Goal: Task Accomplishment & Management: Manage account settings

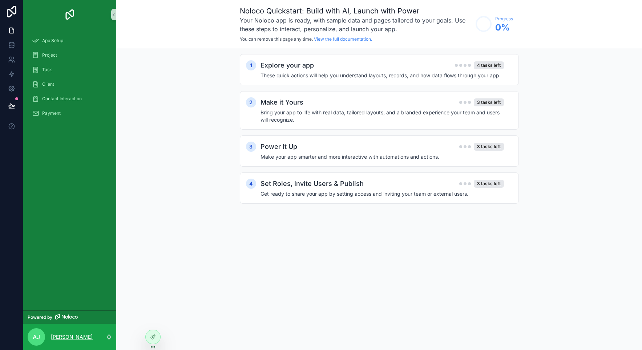
click at [64, 337] on p "[PERSON_NAME]" at bounding box center [72, 336] width 42 height 7
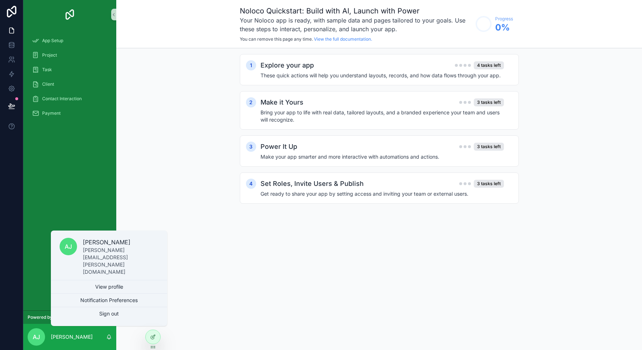
click at [102, 185] on div "App Setup Project Task Client Contact Interaction Payment" at bounding box center [69, 170] width 93 height 282
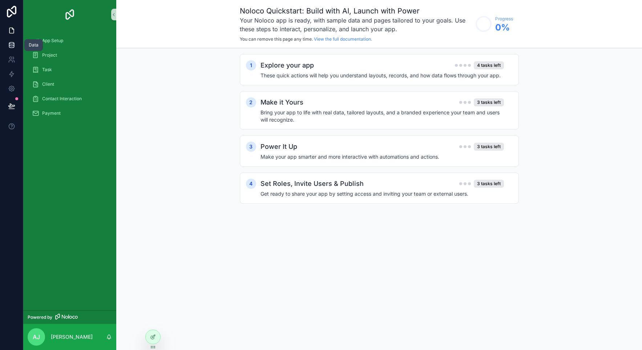
click at [12, 48] on icon at bounding box center [11, 46] width 5 height 3
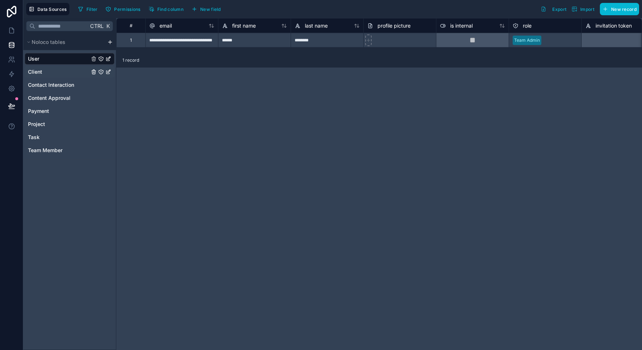
click at [48, 71] on link "Client" at bounding box center [58, 71] width 61 height 7
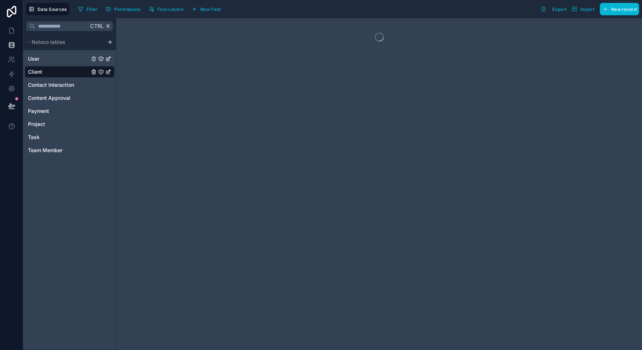
click at [36, 58] on span "User" at bounding box center [33, 58] width 11 height 7
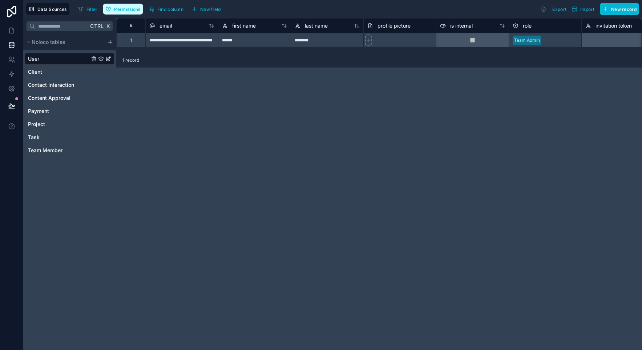
click at [129, 11] on span "Permissions" at bounding box center [127, 9] width 26 height 5
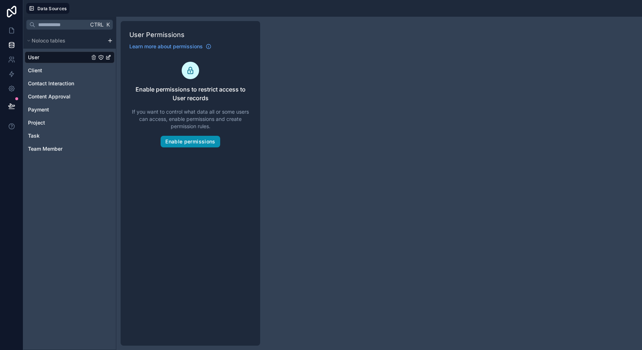
click at [188, 142] on button "Enable permissions" at bounding box center [190, 142] width 59 height 12
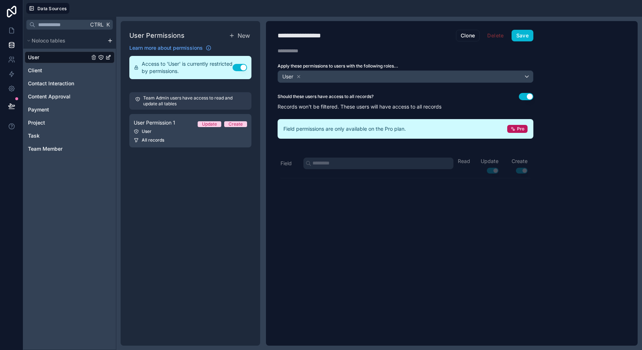
click at [147, 171] on div "User Permissions New Learn more about permissions Access to 'User' is currently…" at bounding box center [190, 183] width 139 height 325
click at [162, 143] on span "All records" at bounding box center [153, 140] width 23 height 6
click at [337, 163] on div "**********" at bounding box center [405, 183] width 279 height 325
click at [527, 98] on button "Use setting" at bounding box center [526, 96] width 15 height 7
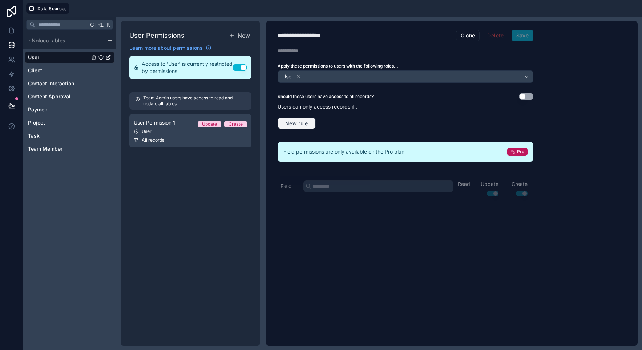
click at [304, 122] on span "New rule" at bounding box center [296, 123] width 29 height 7
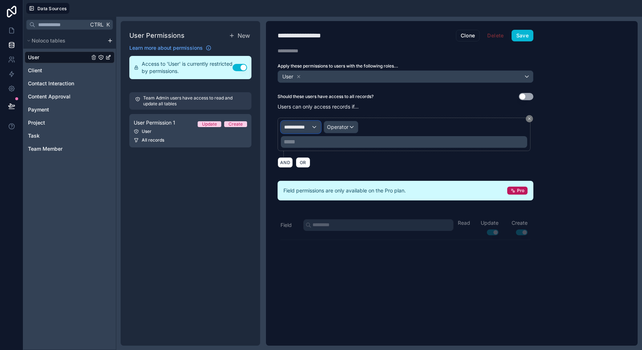
click at [309, 126] on span "**********" at bounding box center [297, 126] width 27 height 7
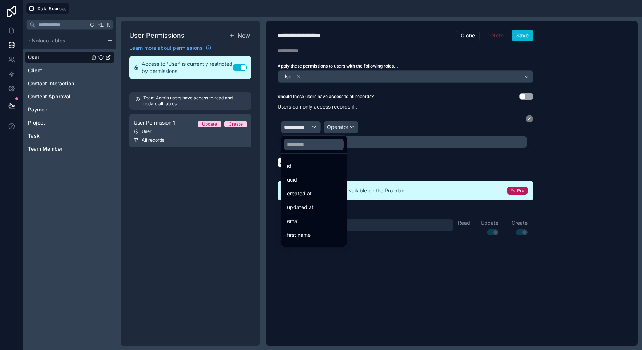
click at [315, 168] on div "id" at bounding box center [314, 166] width 54 height 9
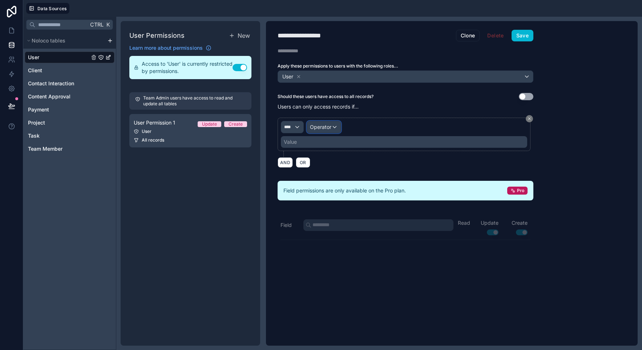
click at [330, 129] on span "Operator" at bounding box center [320, 127] width 21 height 6
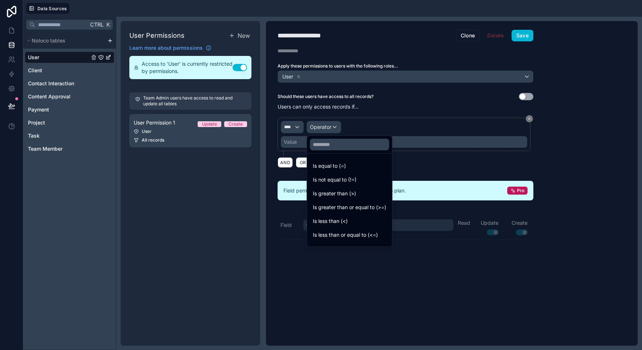
click at [296, 125] on div at bounding box center [321, 175] width 642 height 350
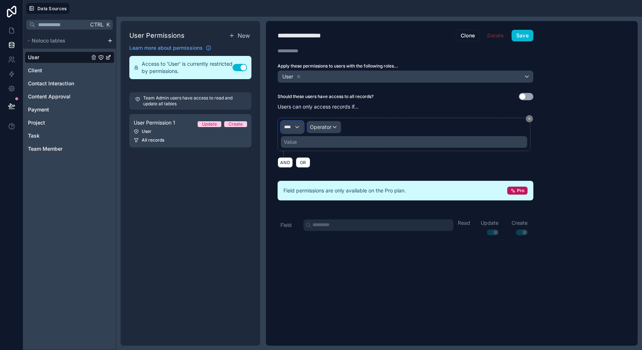
click at [296, 128] on div "****" at bounding box center [292, 127] width 22 height 12
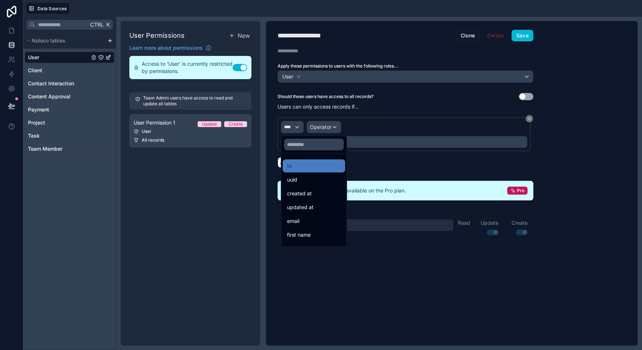
click at [290, 128] on div at bounding box center [321, 175] width 642 height 350
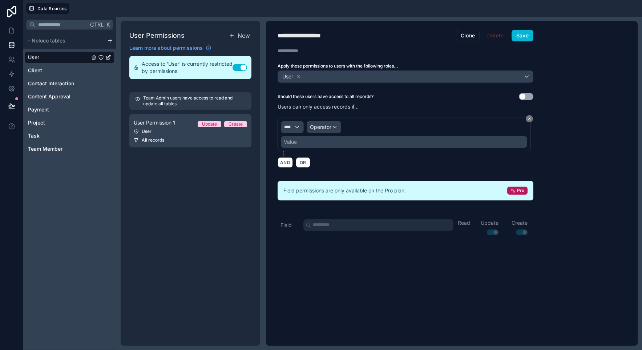
click at [333, 112] on div "Should these users have access to all records? Use setting Users can only acces…" at bounding box center [405, 132] width 279 height 79
click at [304, 164] on span "OR" at bounding box center [302, 162] width 9 height 5
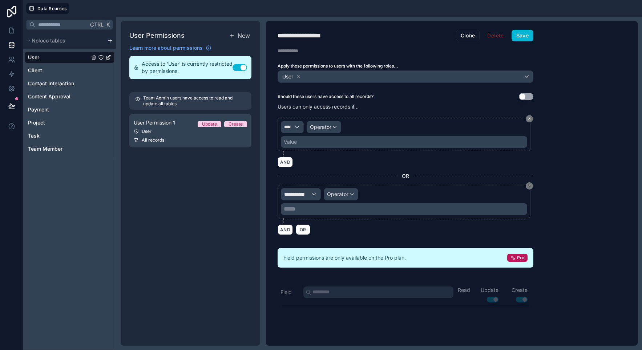
click at [467, 69] on div "Apply these permissions to users with the following roles... User" at bounding box center [405, 73] width 279 height 20
click at [529, 185] on icon at bounding box center [529, 186] width 2 height 2
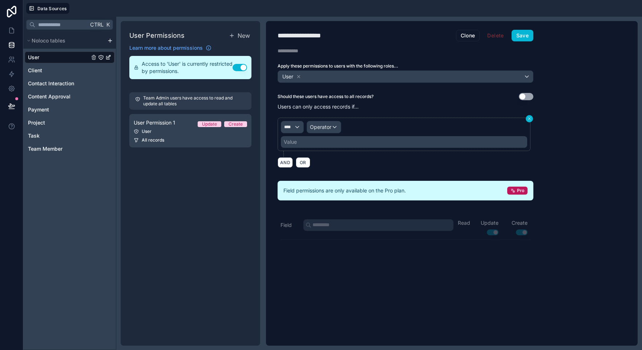
drag, startPoint x: 527, startPoint y: 119, endPoint x: 526, endPoint y: 108, distance: 11.0
click at [527, 119] on icon at bounding box center [529, 119] width 4 height 4
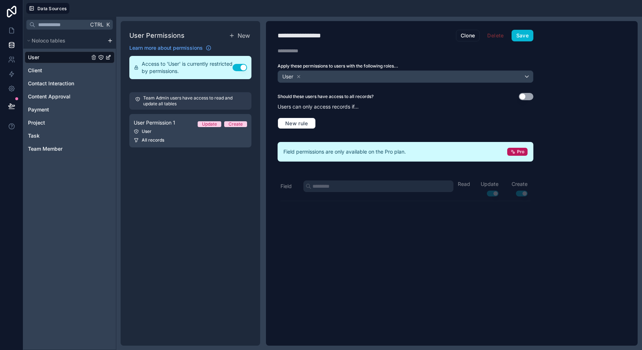
click at [520, 94] on button "Use setting" at bounding box center [526, 96] width 15 height 7
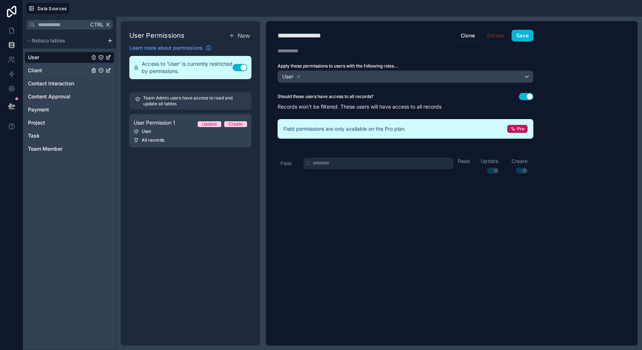
click at [54, 70] on link "Client" at bounding box center [58, 70] width 61 height 7
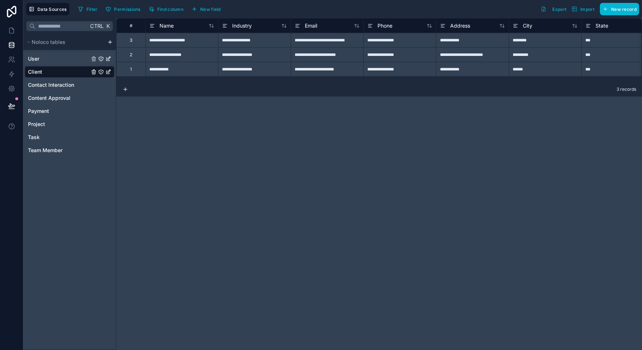
click at [40, 60] on link "User" at bounding box center [58, 58] width 61 height 7
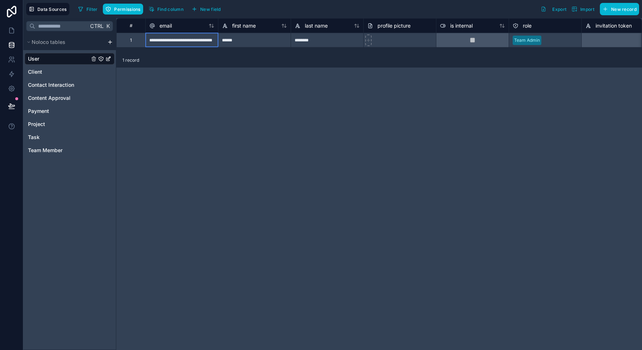
click at [161, 42] on div "**********" at bounding box center [181, 40] width 73 height 15
click at [627, 9] on span "New record" at bounding box center [623, 9] width 25 height 5
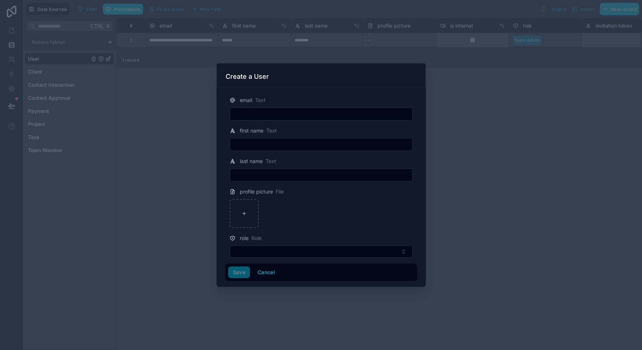
click at [286, 116] on input "text" at bounding box center [321, 114] width 182 height 10
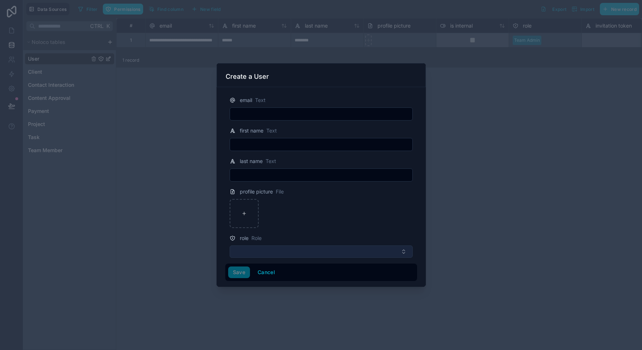
click at [401, 251] on button "Select Button" at bounding box center [321, 252] width 183 height 12
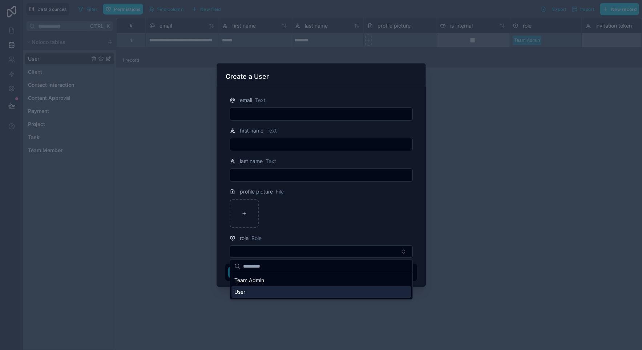
click at [289, 294] on div "User" at bounding box center [320, 292] width 179 height 12
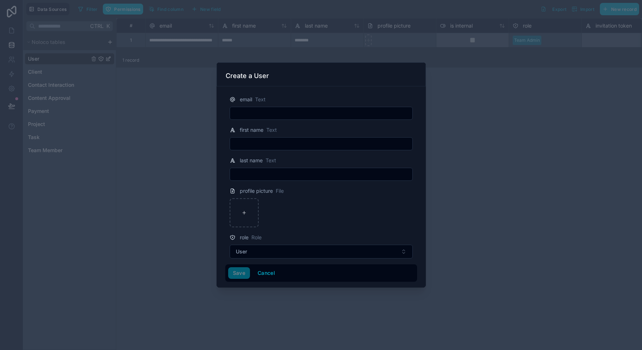
click at [260, 112] on input "text" at bounding box center [321, 113] width 182 height 10
type input "**********"
type input "******"
type input "****"
click at [238, 274] on button "Save" at bounding box center [239, 273] width 22 height 12
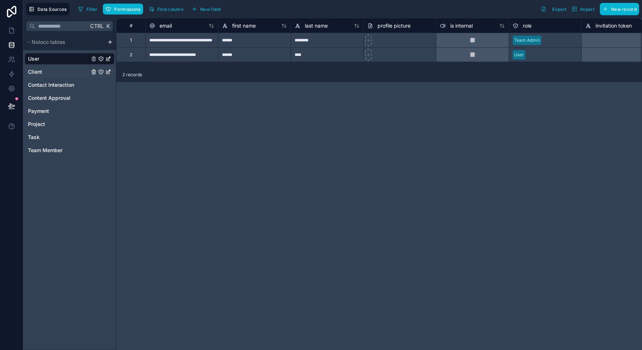
click at [41, 72] on span "Client" at bounding box center [35, 71] width 14 height 7
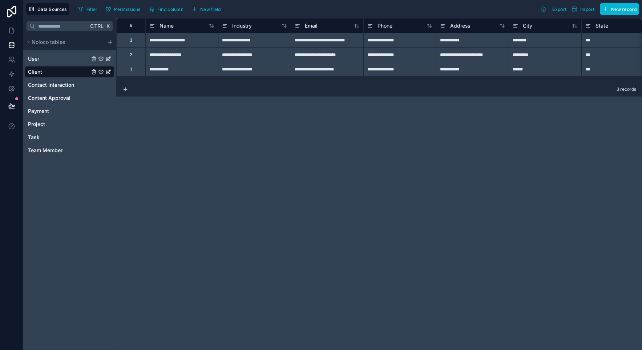
click at [58, 57] on link "User" at bounding box center [58, 58] width 61 height 7
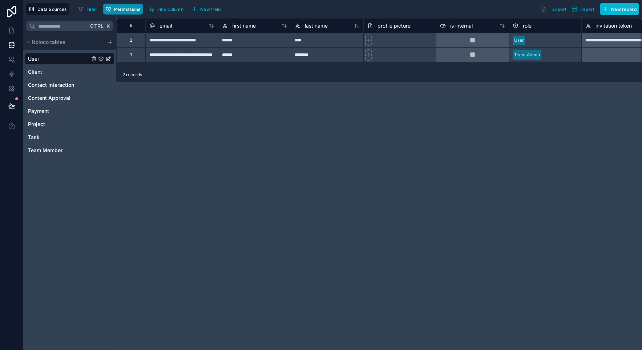
click at [128, 10] on span "Permissions" at bounding box center [127, 9] width 26 height 5
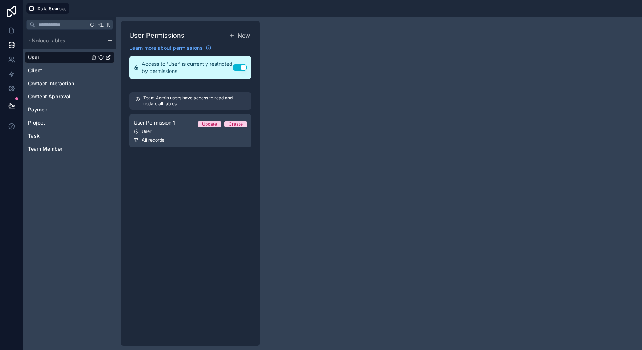
click at [212, 72] on span "Access to 'User' is currently restricted by permissions." at bounding box center [187, 67] width 91 height 15
click at [153, 133] on div "User" at bounding box center [190, 132] width 113 height 6
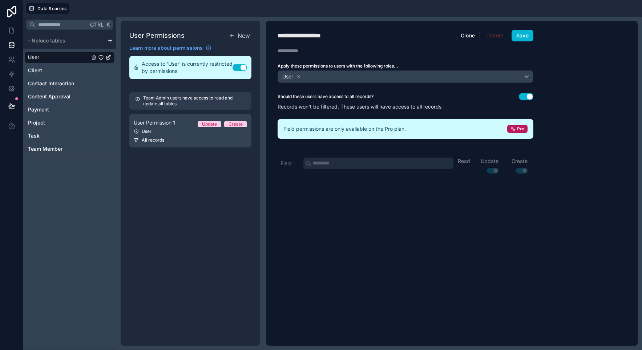
click at [524, 96] on button "Use setting" at bounding box center [526, 96] width 15 height 7
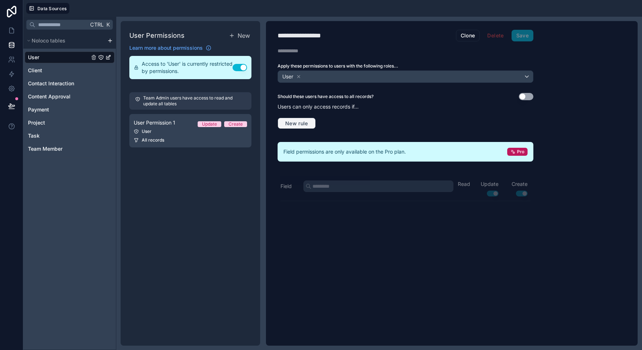
click at [299, 123] on span "New rule" at bounding box center [296, 123] width 29 height 7
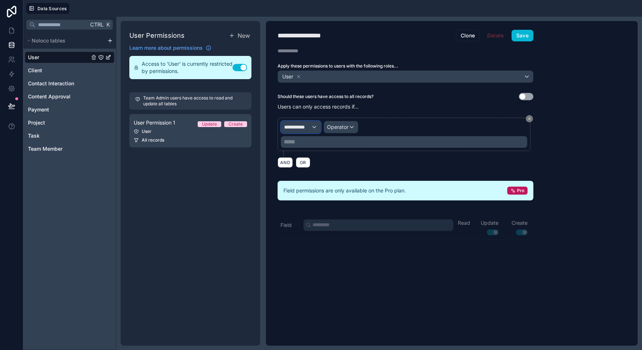
click at [309, 129] on span "**********" at bounding box center [297, 126] width 27 height 7
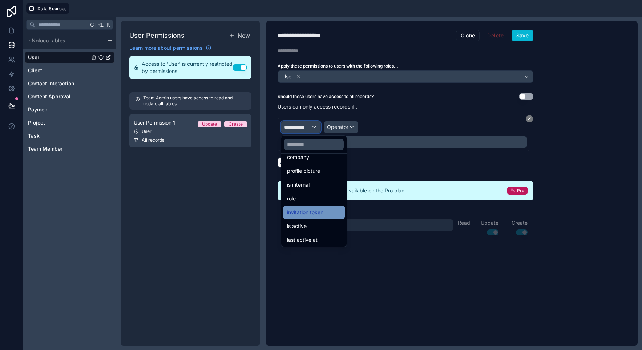
scroll to position [121, 0]
click at [317, 183] on div "role" at bounding box center [314, 183] width 54 height 9
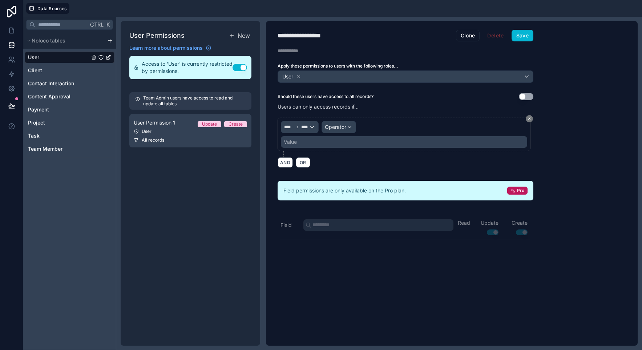
click at [335, 144] on div "Value" at bounding box center [404, 142] width 246 height 12
click at [340, 128] on span "Operator" at bounding box center [335, 127] width 21 height 6
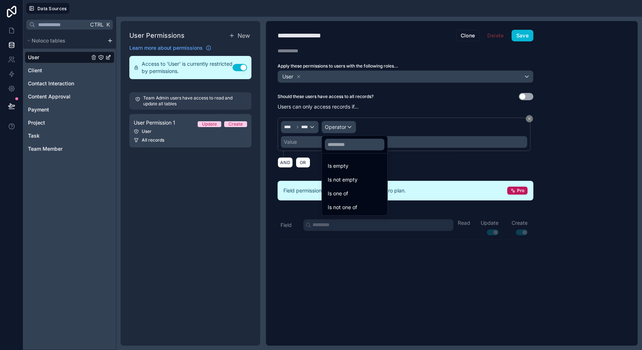
click at [349, 190] on div "Is one of" at bounding box center [355, 193] width 54 height 9
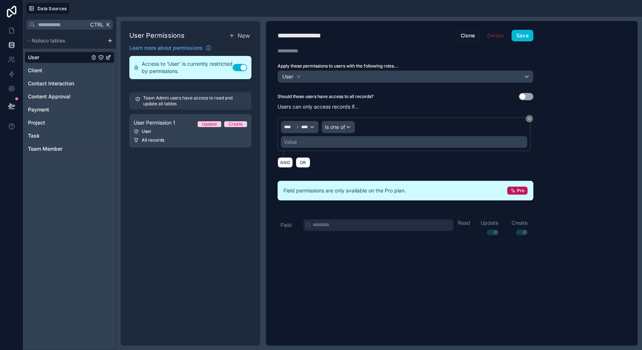
click at [328, 141] on div "Value" at bounding box center [404, 142] width 246 height 12
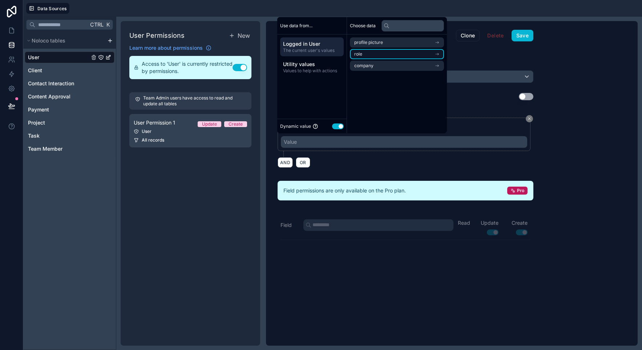
click at [394, 57] on li "role" at bounding box center [397, 54] width 94 height 10
click at [389, 57] on li "role" at bounding box center [397, 55] width 94 height 10
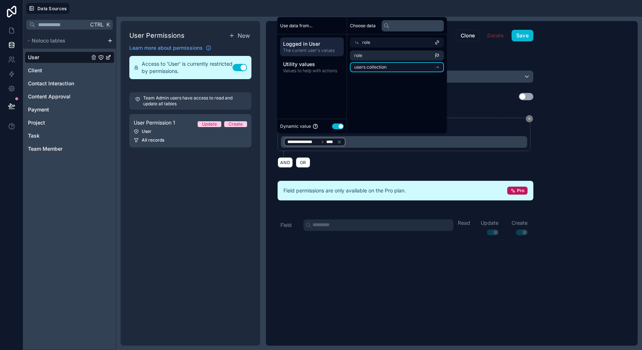
click at [384, 68] on span "users collection" at bounding box center [370, 67] width 32 height 6
click at [381, 54] on span "users collection" at bounding box center [378, 54] width 32 height 6
click at [305, 48] on span "The current user's values" at bounding box center [312, 51] width 58 height 6
drag, startPoint x: 307, startPoint y: 47, endPoint x: 315, endPoint y: 48, distance: 7.3
click at [308, 47] on span "Logged in User" at bounding box center [312, 43] width 58 height 7
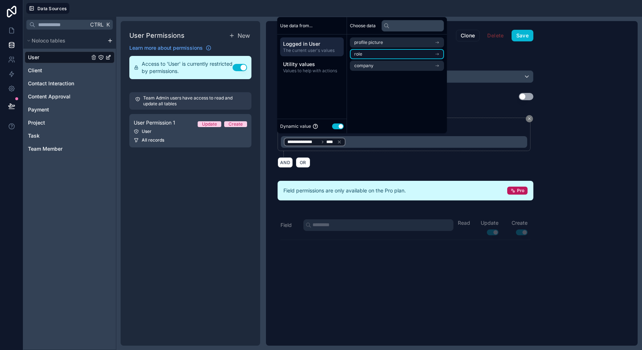
click at [376, 53] on li "role" at bounding box center [397, 54] width 94 height 10
click at [383, 57] on li "role" at bounding box center [397, 55] width 94 height 10
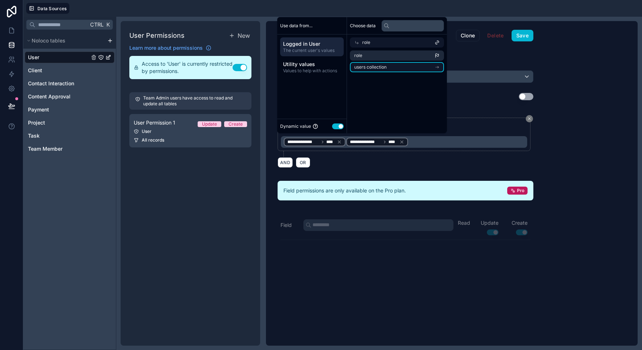
click at [388, 66] on li "users collection" at bounding box center [397, 67] width 94 height 10
click at [357, 170] on div "**********" at bounding box center [406, 142] width 256 height 59
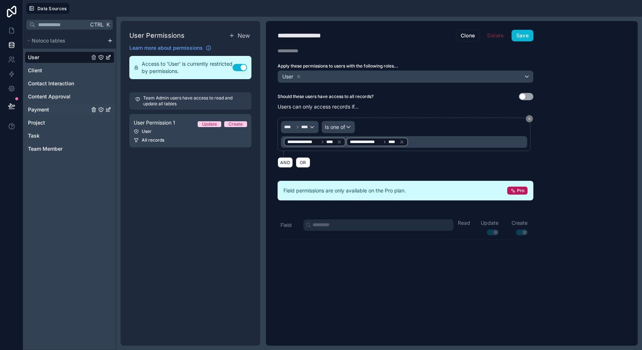
click at [44, 111] on span "Payment" at bounding box center [38, 109] width 21 height 7
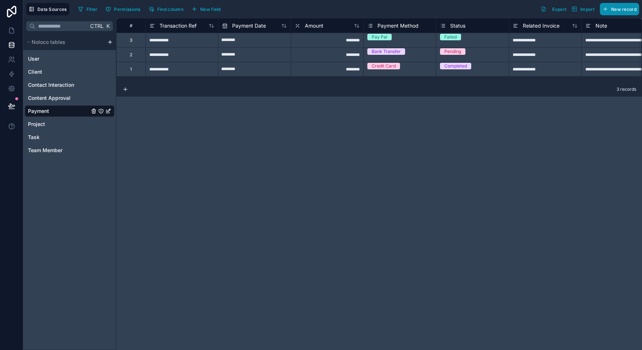
click at [623, 12] on button "New record" at bounding box center [619, 9] width 39 height 12
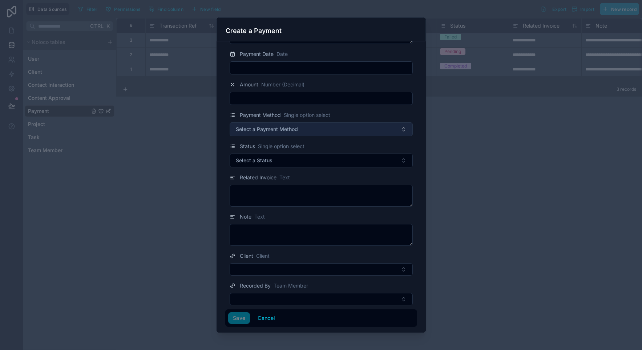
scroll to position [41, 0]
click at [307, 129] on button "Select a Payment Method" at bounding box center [321, 128] width 183 height 14
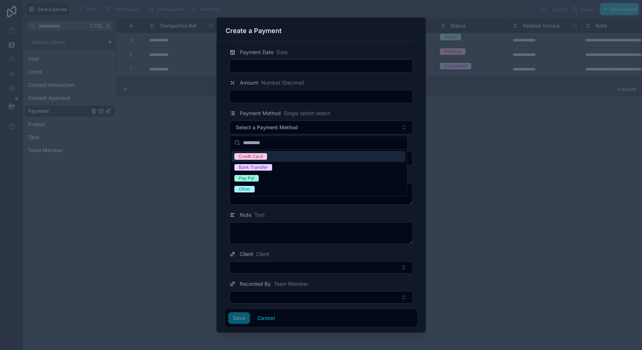
click at [272, 112] on span "Payment Method" at bounding box center [260, 113] width 41 height 7
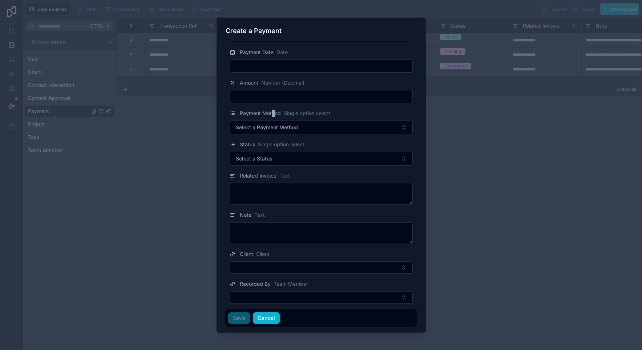
click at [271, 319] on button "Cancel" at bounding box center [266, 318] width 27 height 12
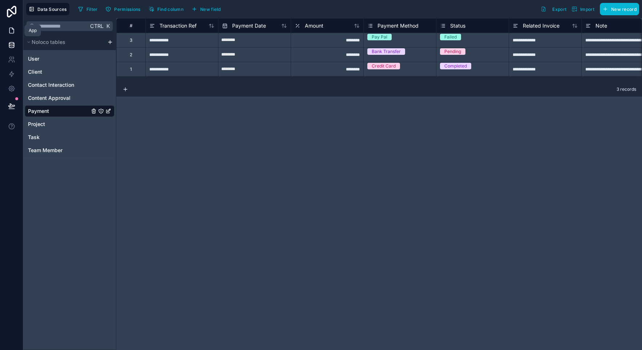
click at [11, 32] on icon at bounding box center [11, 30] width 7 height 7
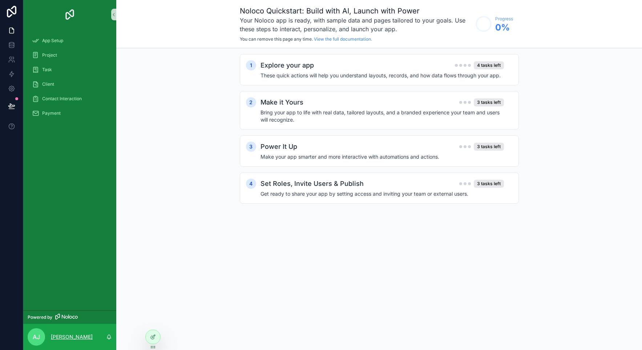
click at [70, 337] on p "[PERSON_NAME]" at bounding box center [72, 336] width 42 height 7
drag, startPoint x: 149, startPoint y: 191, endPoint x: 143, endPoint y: 187, distance: 7.5
click at [149, 192] on div "1 Explore your app 4 tasks left These quick actions will help you understand la…" at bounding box center [379, 136] width 526 height 176
click at [47, 113] on span "Payment" at bounding box center [51, 113] width 19 height 6
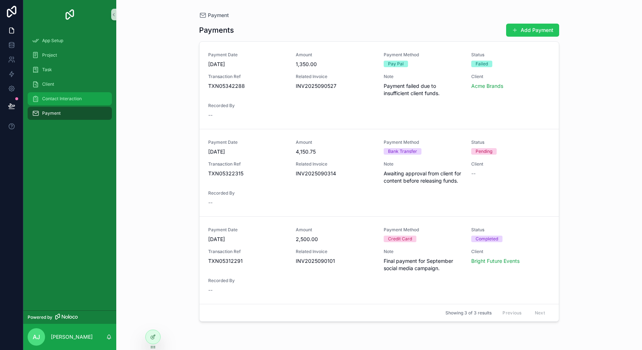
click at [59, 101] on span "Contact Interaction" at bounding box center [62, 99] width 40 height 6
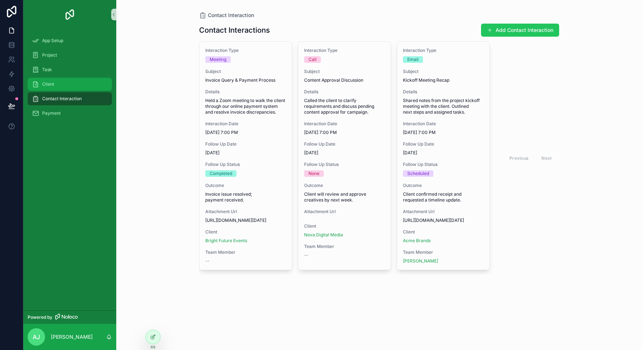
click at [52, 84] on span "Client" at bounding box center [48, 84] width 12 height 6
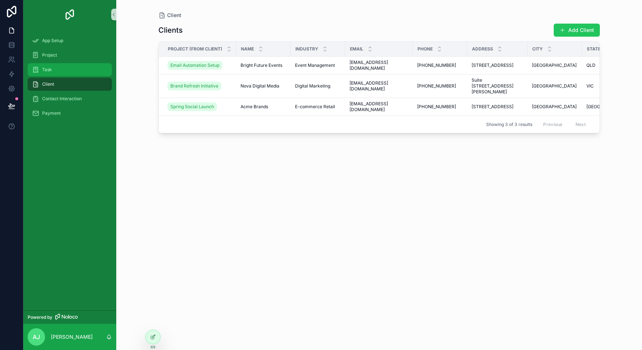
click at [56, 69] on div "Task" at bounding box center [70, 70] width 76 height 12
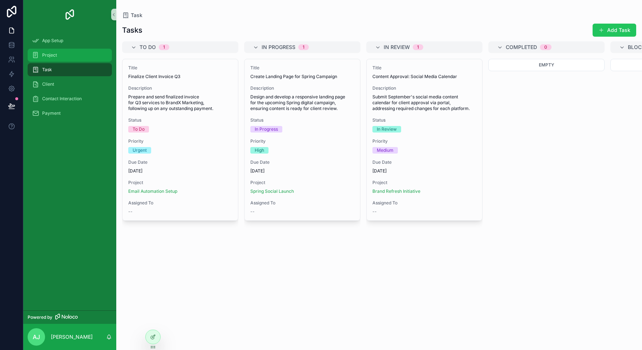
click at [62, 57] on div "Project" at bounding box center [70, 55] width 76 height 12
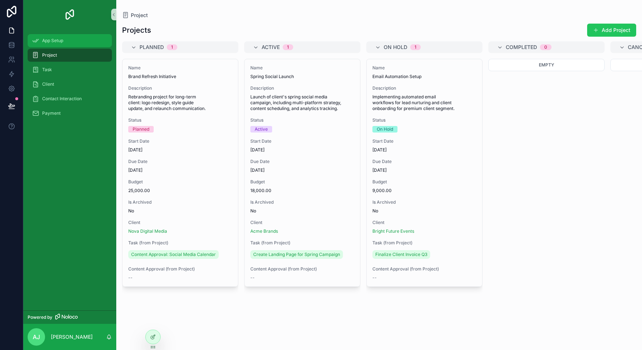
click at [67, 42] on div "App Setup" at bounding box center [70, 41] width 76 height 12
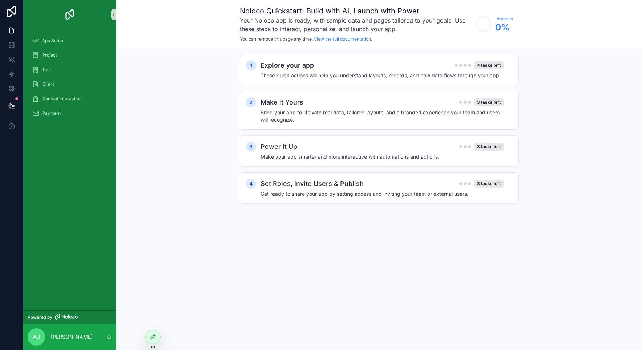
click at [74, 186] on div "App Setup Project Task Client Contact Interaction Payment" at bounding box center [69, 170] width 93 height 282
click at [10, 47] on icon at bounding box center [11, 44] width 7 height 7
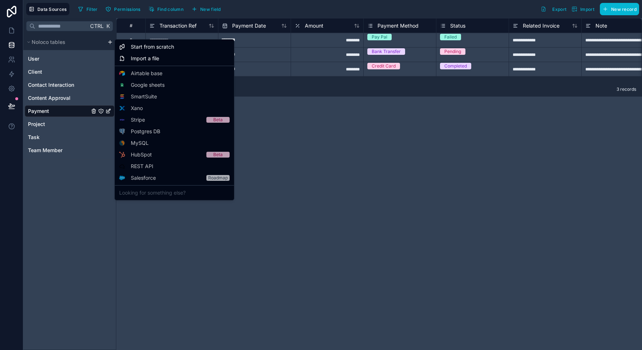
click at [109, 44] on html "**********" at bounding box center [321, 175] width 642 height 350
click at [68, 177] on html "**********" at bounding box center [321, 175] width 642 height 350
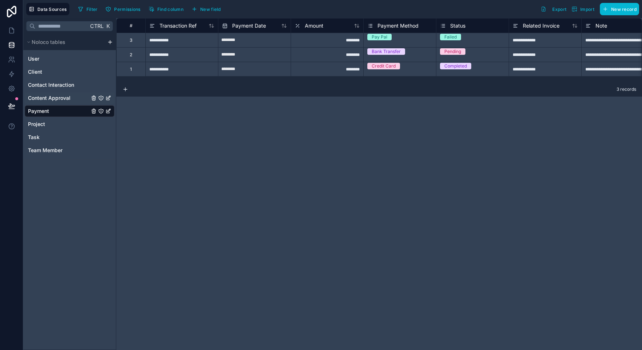
click at [53, 97] on span "Content Approval" at bounding box center [49, 97] width 42 height 7
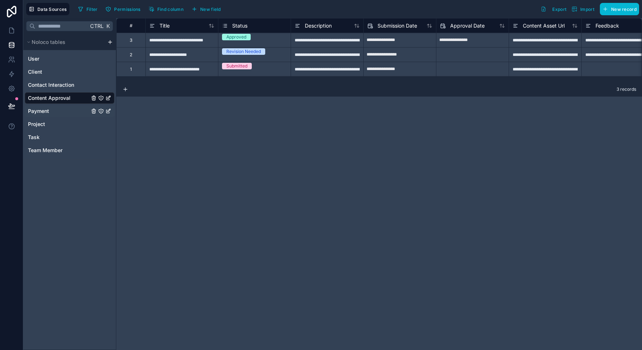
click at [51, 109] on link "Payment" at bounding box center [58, 111] width 61 height 7
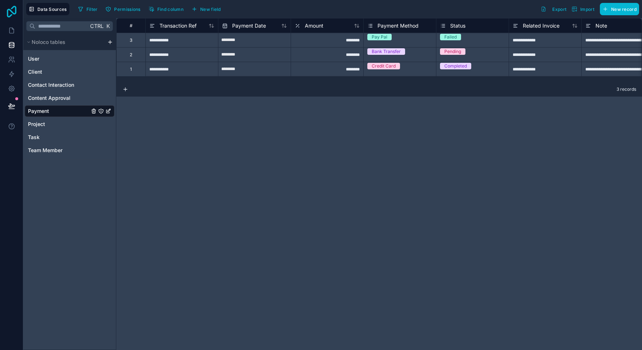
click at [13, 12] on icon at bounding box center [11, 12] width 15 height 12
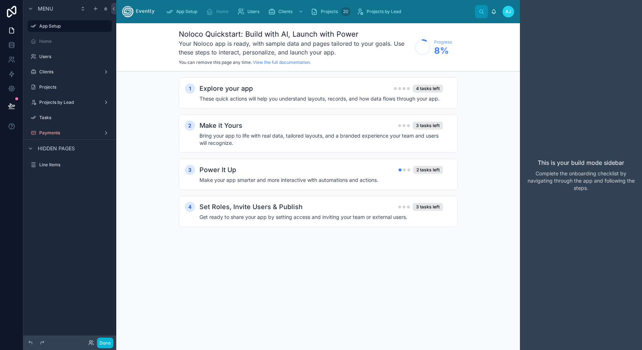
click at [129, 149] on div "1 Explore your app 4 tasks left These quick actions will help you understand la…" at bounding box center [318, 160] width 404 height 176
click at [248, 13] on span "Users" at bounding box center [253, 12] width 12 height 6
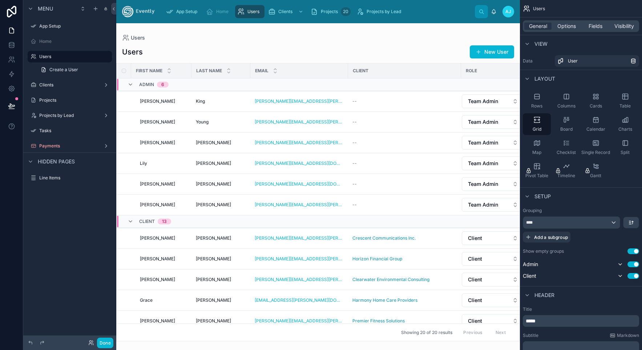
click at [82, 241] on div "Menu App Setup Home Users Create a User Clients Projects Projects by Lead Tasks…" at bounding box center [69, 170] width 93 height 341
click at [77, 266] on div "Menu App Setup Home Users Create a User Clients Projects Projects by Lead Tasks…" at bounding box center [69, 170] width 93 height 341
click at [326, 15] on div "Projects 20" at bounding box center [326, 12] width 30 height 12
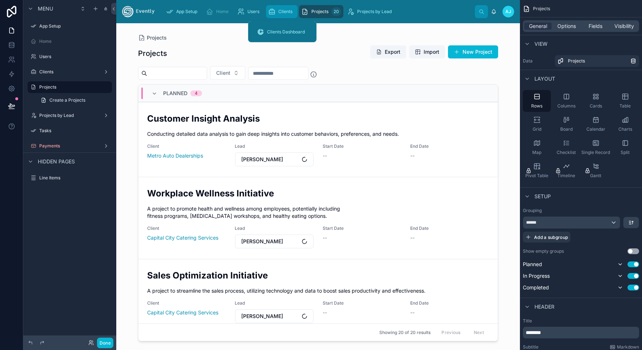
click at [284, 13] on span "Clients" at bounding box center [285, 12] width 14 height 6
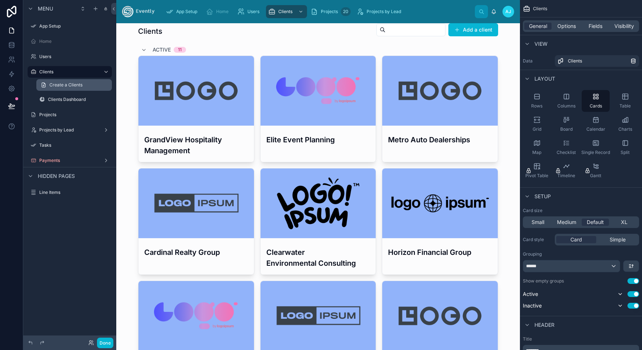
scroll to position [27, 0]
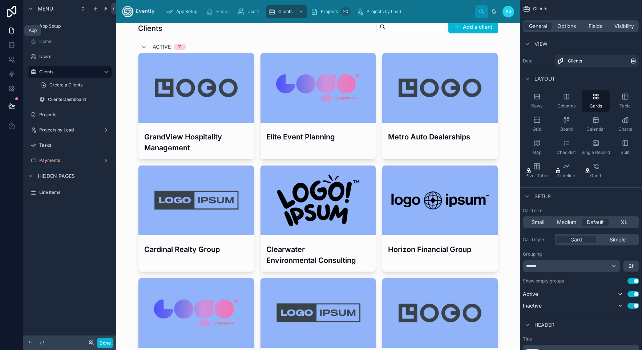
click at [12, 33] on icon at bounding box center [11, 30] width 7 height 7
click at [190, 11] on span "App Setup" at bounding box center [186, 12] width 21 height 6
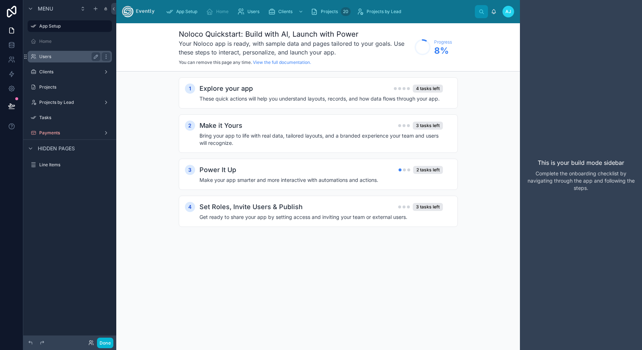
click at [51, 56] on label "Users" at bounding box center [68, 57] width 58 height 6
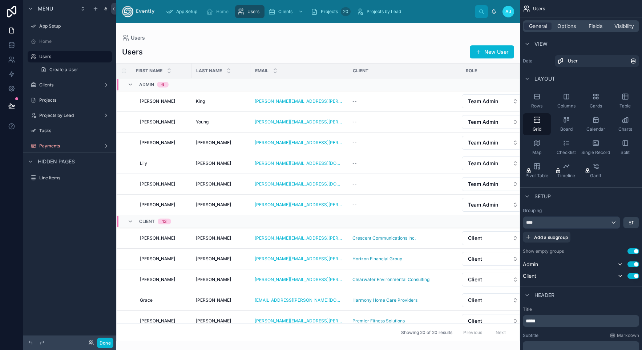
click at [493, 239] on div at bounding box center [318, 186] width 404 height 327
click at [513, 240] on button "Client" at bounding box center [493, 238] width 62 height 14
click at [507, 239] on button "Client" at bounding box center [493, 238] width 62 height 14
click at [494, 260] on button "Client" at bounding box center [493, 259] width 62 height 14
drag, startPoint x: 495, startPoint y: 260, endPoint x: 492, endPoint y: 258, distance: 4.1
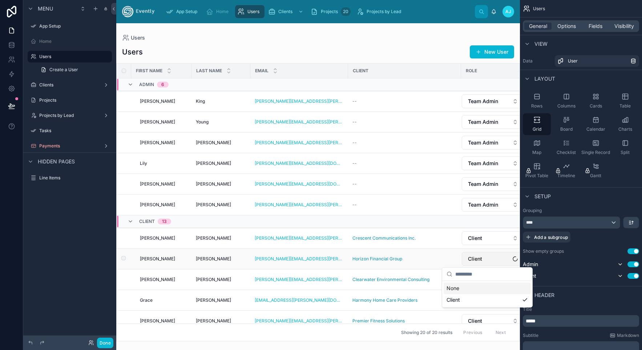
click at [495, 261] on button "Client" at bounding box center [493, 259] width 62 height 14
click at [507, 205] on button "Team Admin" at bounding box center [493, 205] width 62 height 14
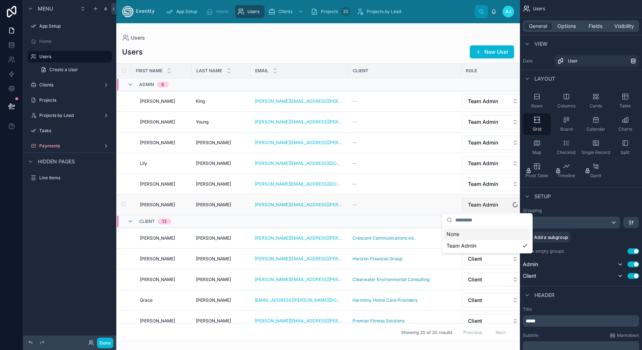
click at [507, 206] on button "Team Admin" at bounding box center [493, 205] width 62 height 14
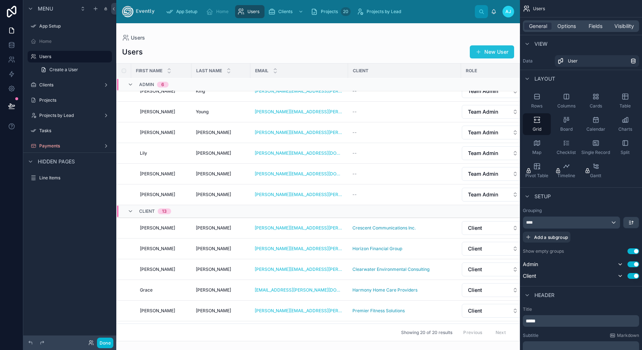
scroll to position [11, 0]
click at [490, 46] on button "New User" at bounding box center [492, 51] width 44 height 13
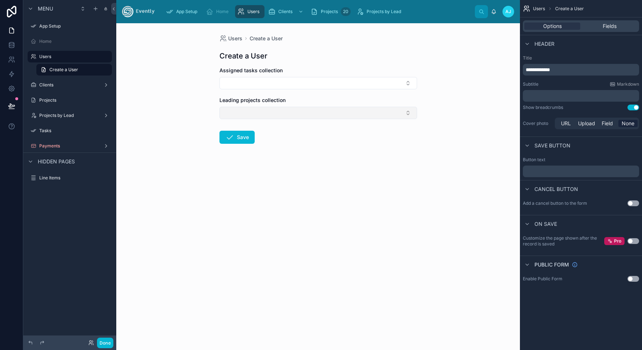
click at [328, 109] on button "Select Button" at bounding box center [318, 113] width 198 height 12
click at [305, 79] on button "Select Button" at bounding box center [318, 83] width 198 height 12
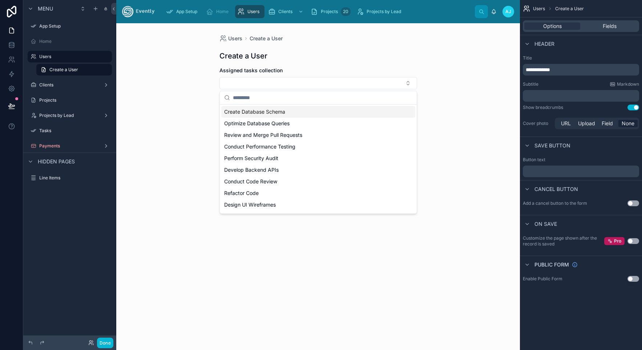
drag, startPoint x: 304, startPoint y: 52, endPoint x: 296, endPoint y: 56, distance: 9.6
click at [304, 52] on div "Create a User" at bounding box center [318, 56] width 198 height 10
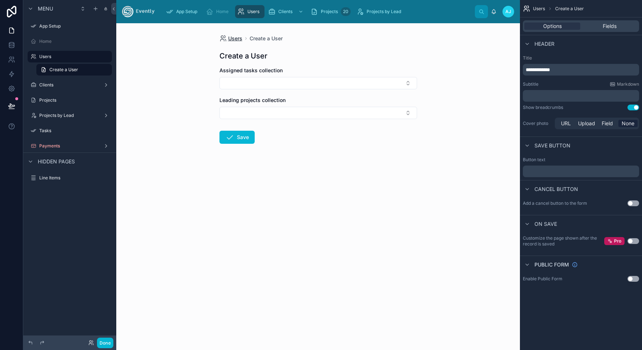
click at [235, 38] on span "Users" at bounding box center [235, 38] width 14 height 7
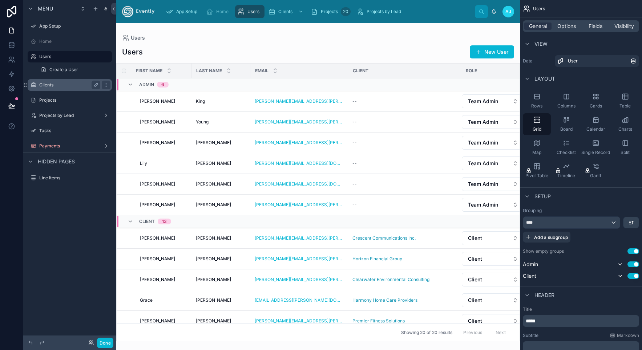
click at [53, 85] on label "Clients" at bounding box center [68, 85] width 58 height 6
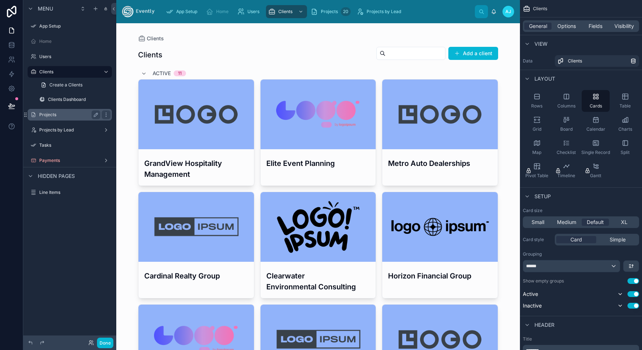
click at [61, 116] on label "Projects" at bounding box center [68, 115] width 58 height 6
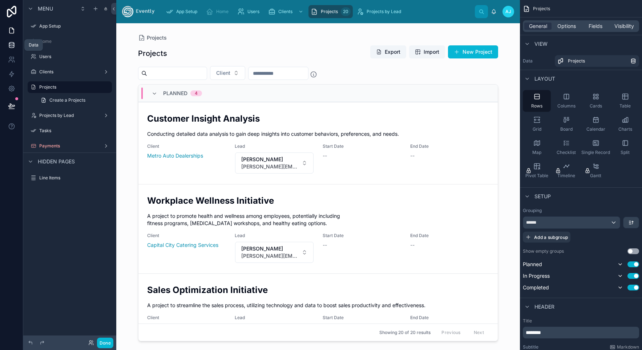
click at [12, 48] on icon at bounding box center [11, 46] width 5 height 3
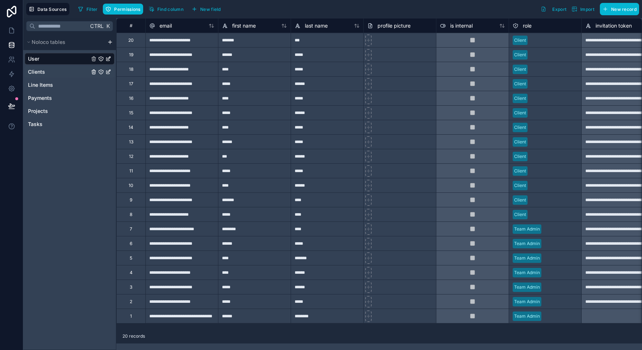
click at [50, 70] on link "Clients" at bounding box center [58, 71] width 61 height 7
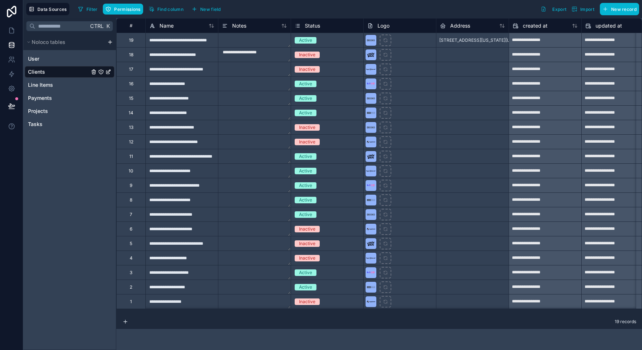
click at [71, 333] on div "Ctrl K Noloco tables User Clients Line Items Payments Projects Tasks" at bounding box center [69, 184] width 93 height 332
click at [39, 86] on span "Line Items" at bounding box center [40, 84] width 25 height 7
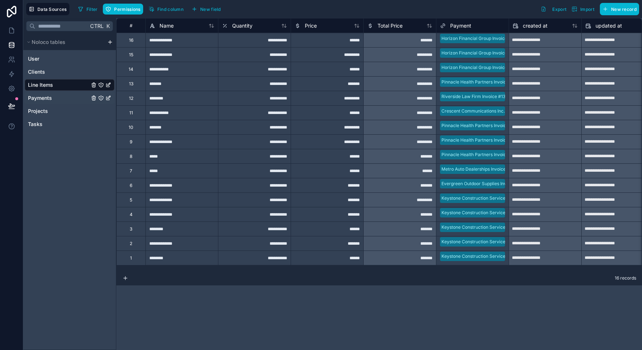
click at [46, 99] on span "Payments" at bounding box center [40, 97] width 24 height 7
